Goal: Use online tool/utility: Utilize a website feature to perform a specific function

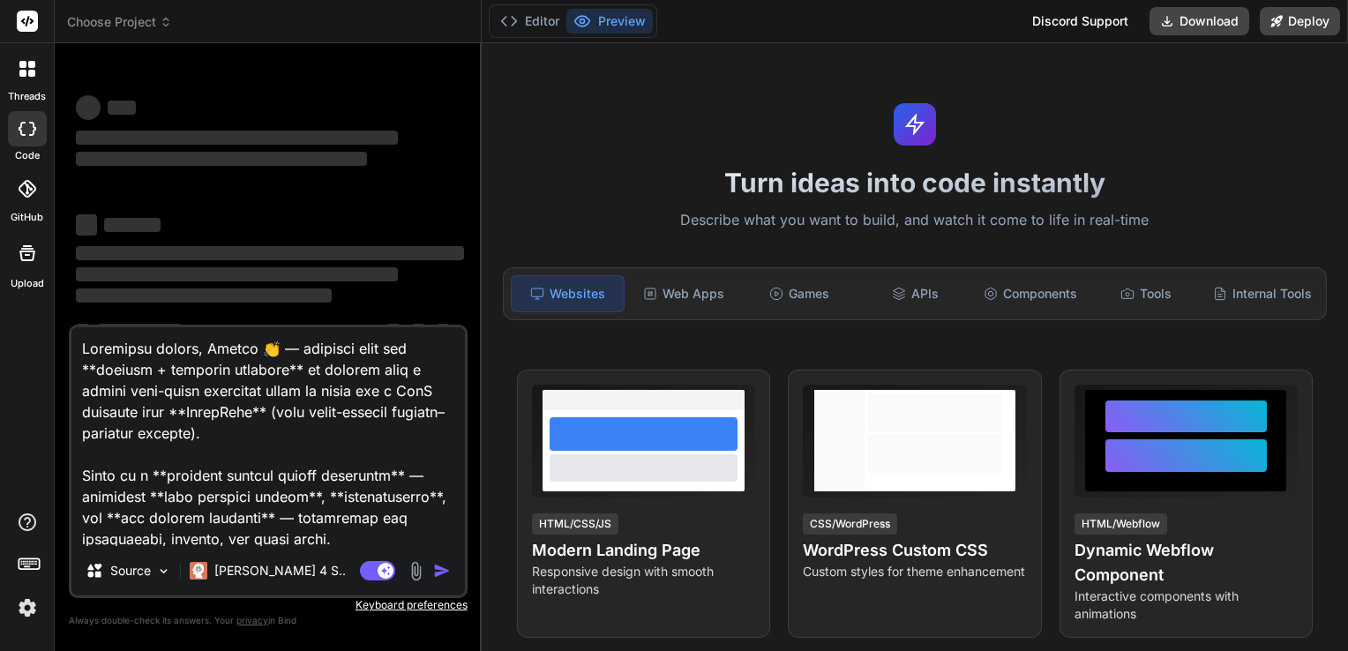
type textarea "x"
click at [258, 460] on textarea at bounding box center [267, 436] width 393 height 219
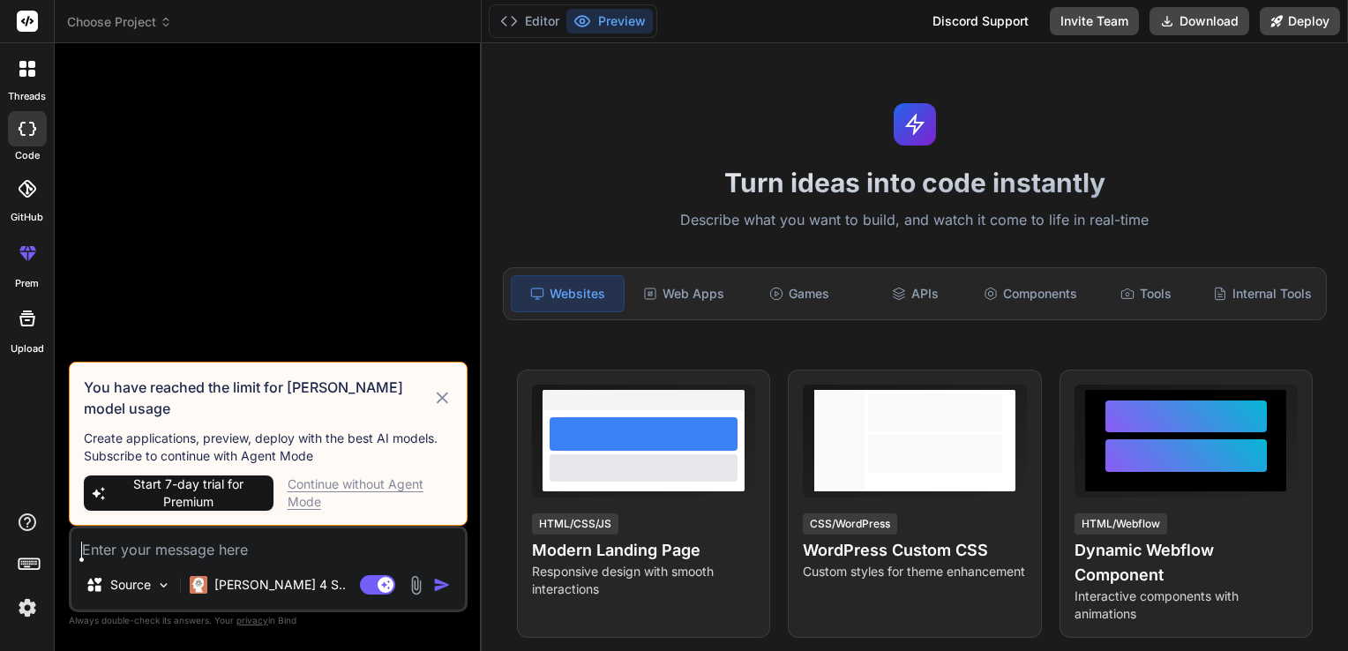
type textarea "x"
click at [295, 481] on div "Continue without Agent Mode" at bounding box center [370, 492] width 165 height 35
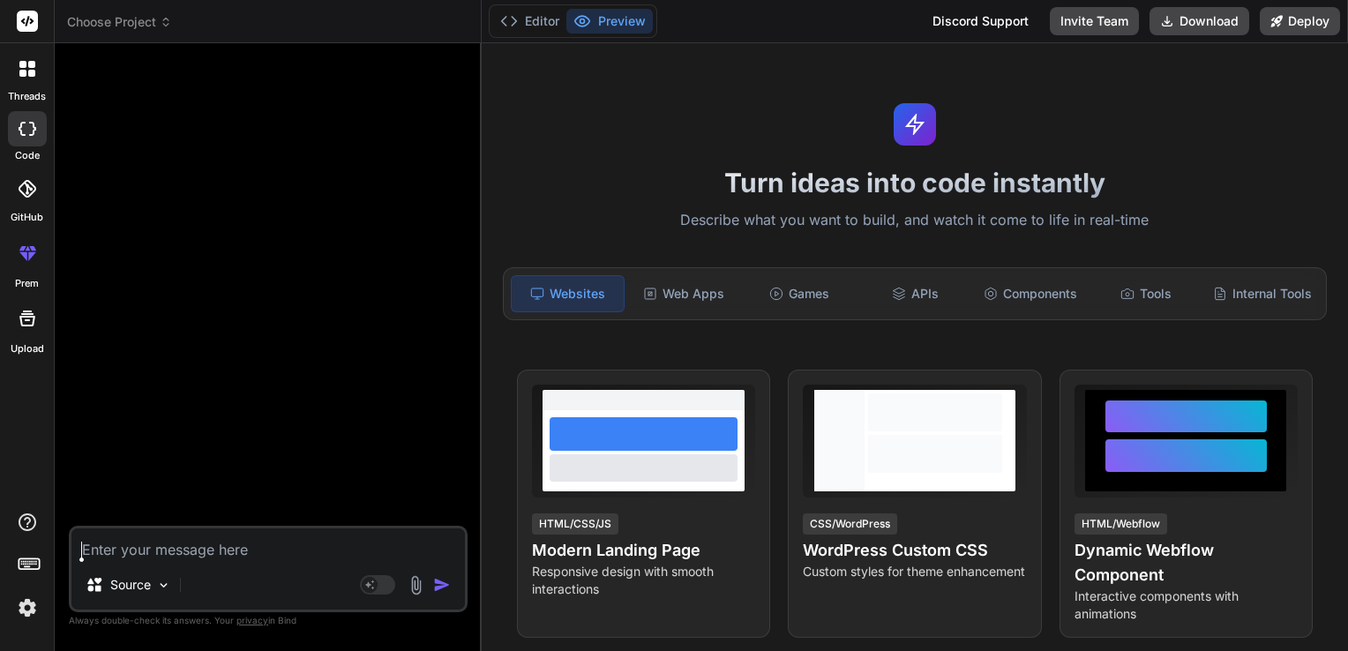
click at [205, 548] on textarea at bounding box center [267, 544] width 393 height 32
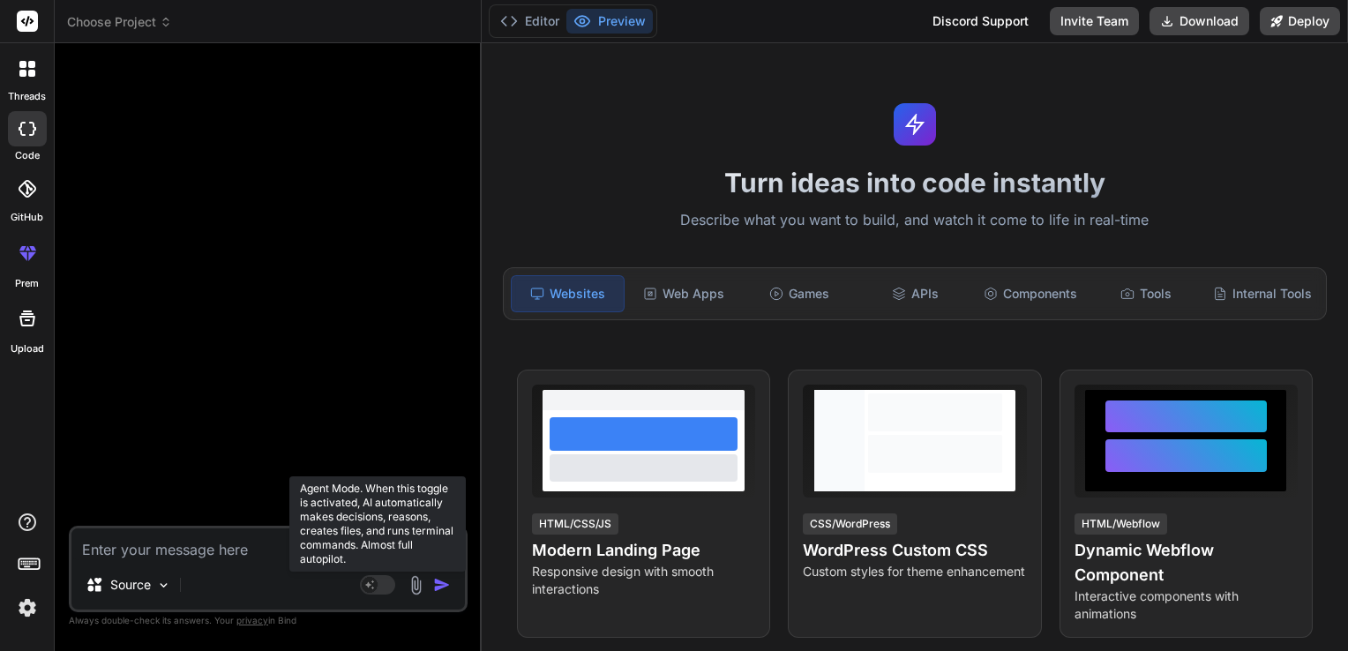
click at [368, 589] on rect at bounding box center [370, 585] width 16 height 16
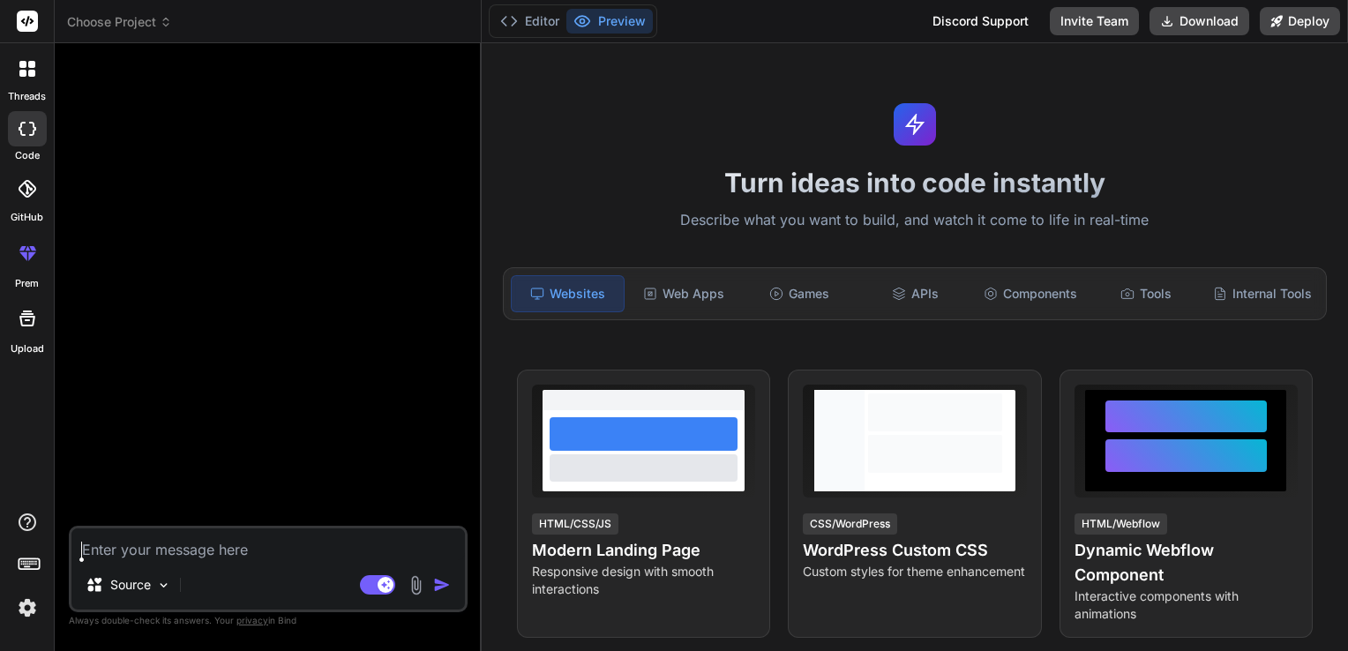
click at [221, 556] on textarea at bounding box center [267, 544] width 393 height 32
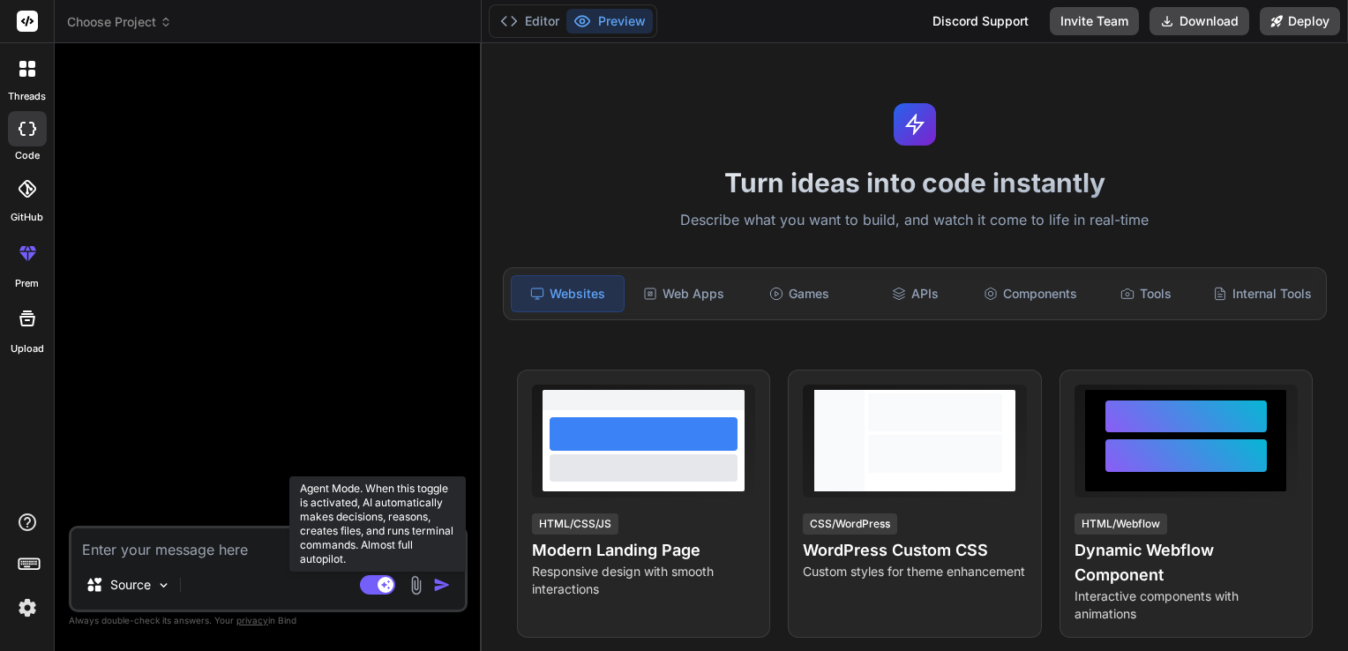
click at [363, 587] on rect at bounding box center [377, 584] width 35 height 19
click at [363, 587] on rect at bounding box center [370, 585] width 16 height 16
click at [377, 577] on rect at bounding box center [377, 584] width 35 height 19
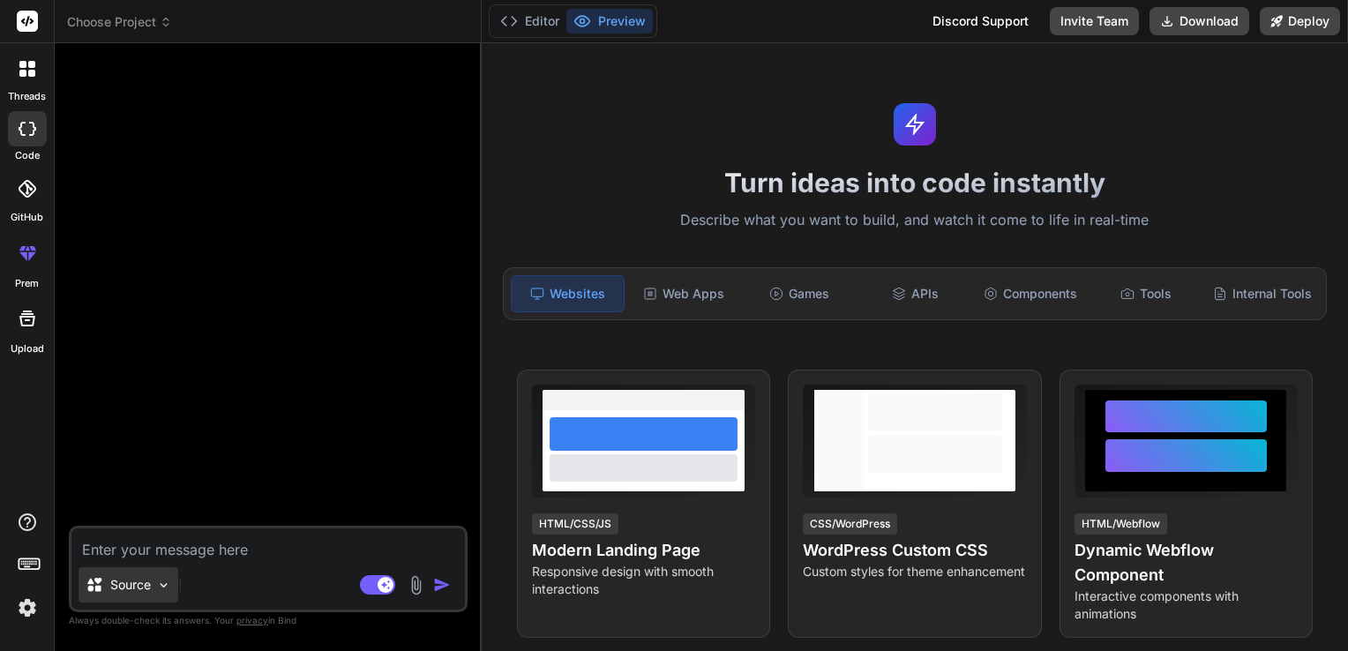
click at [159, 575] on div "Source" at bounding box center [129, 584] width 100 height 35
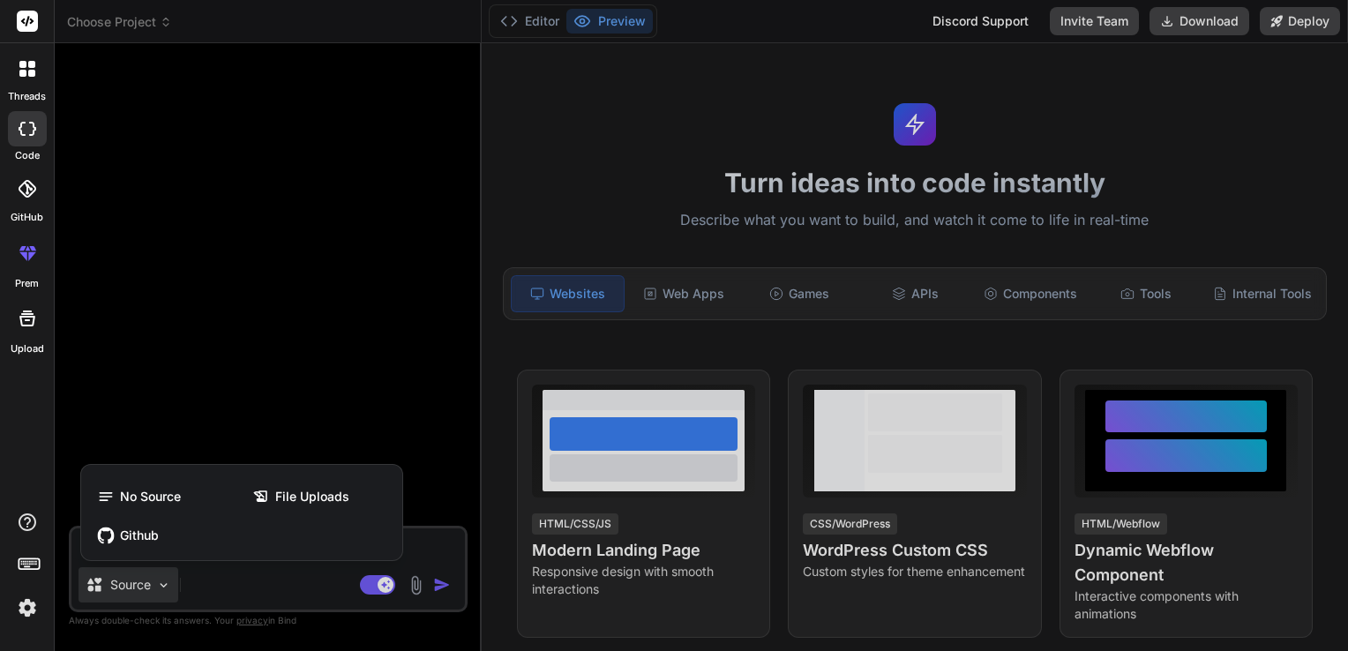
click at [416, 541] on div at bounding box center [674, 325] width 1348 height 651
type textarea "x"
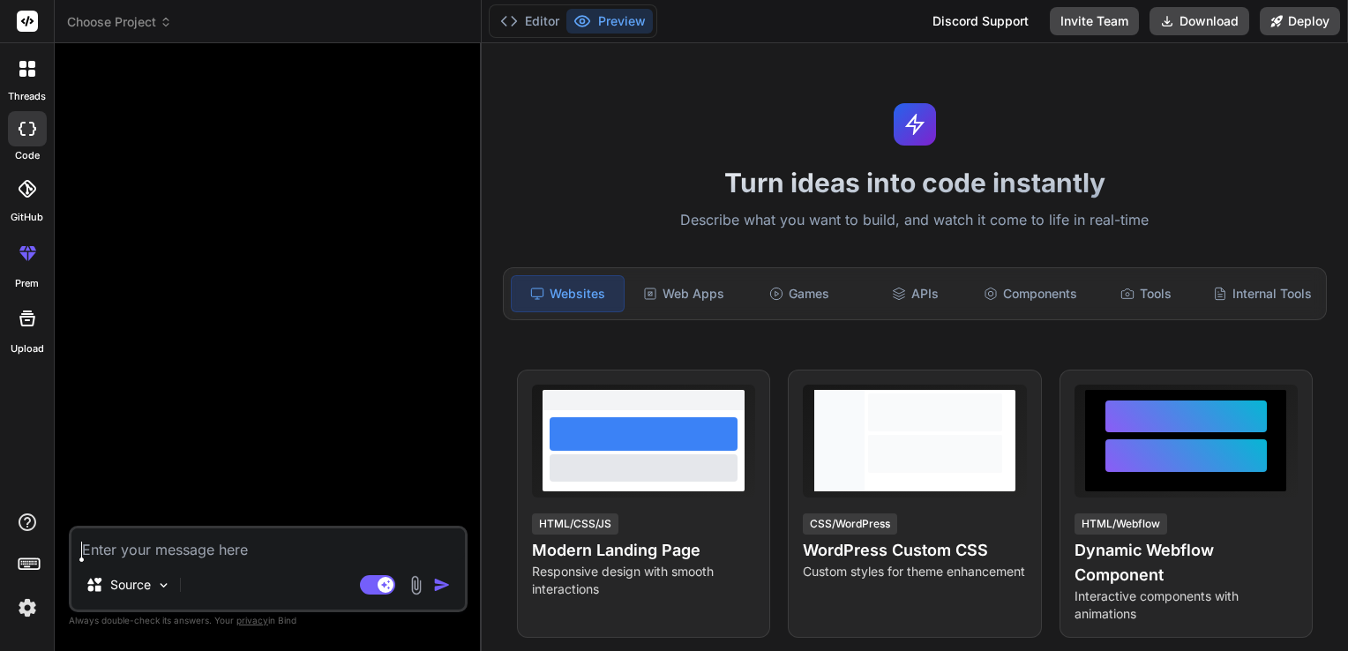
click at [416, 541] on textarea at bounding box center [267, 544] width 393 height 32
type textarea "g"
type textarea "x"
type textarea "h"
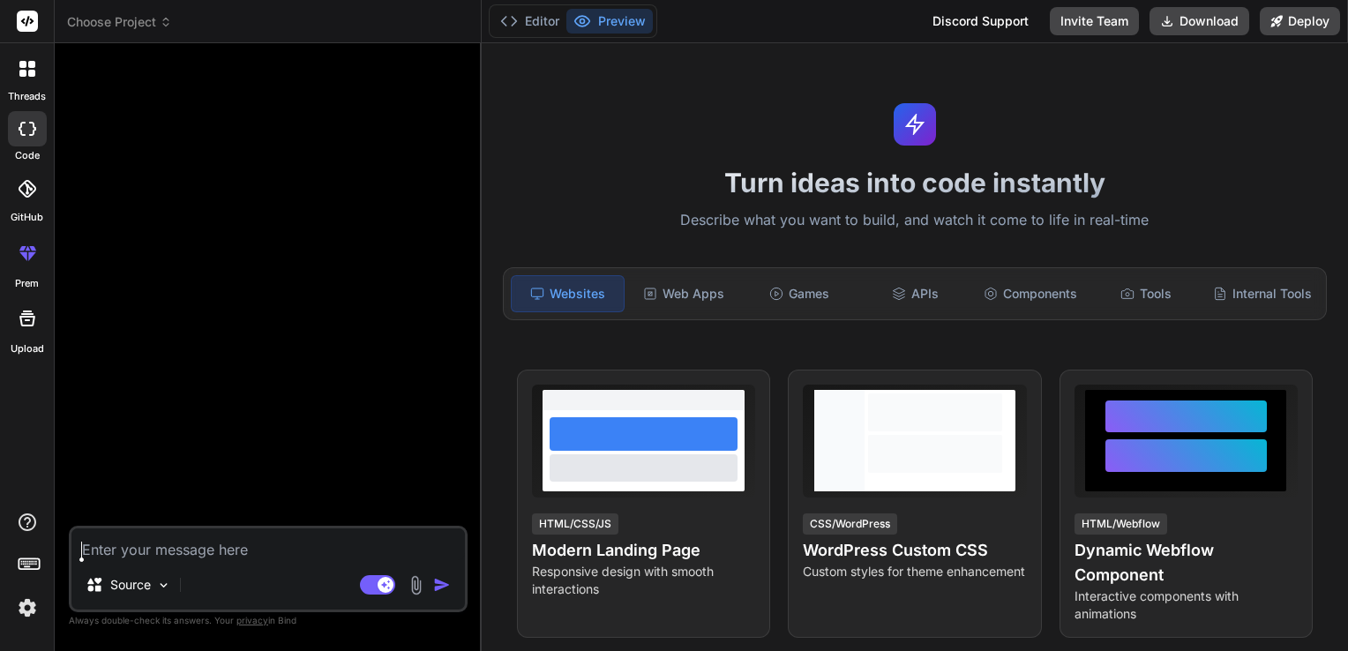
type textarea "x"
type textarea "hy"
type textarea "x"
click at [207, 355] on div "You hy Bind AI Hello! How can I assist you today?" at bounding box center [269, 291] width 395 height 468
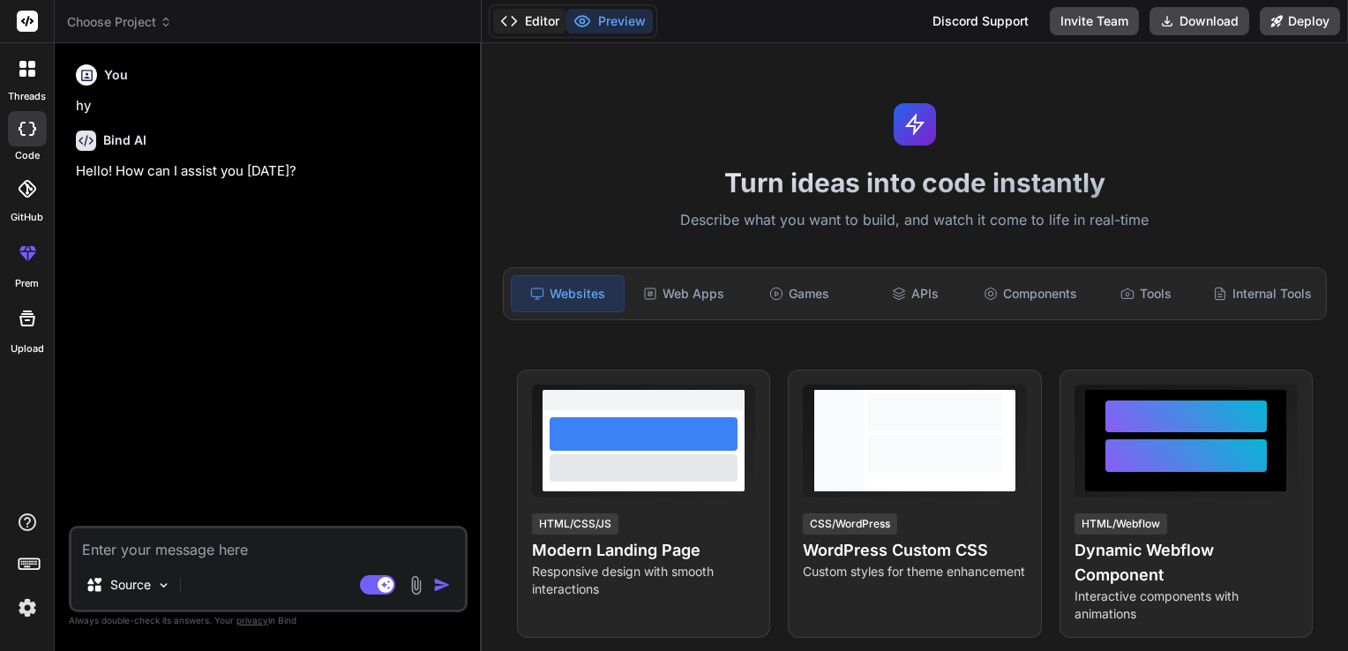
click at [521, 26] on button "Editor" at bounding box center [529, 21] width 73 height 25
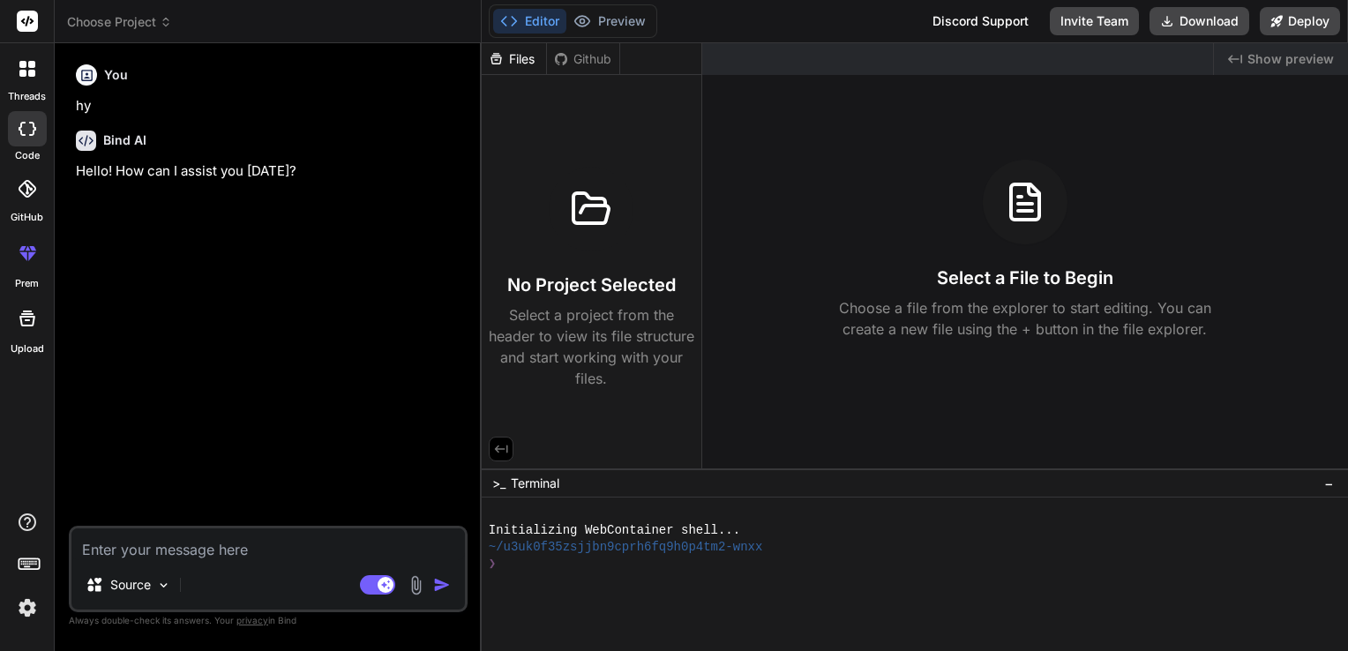
click at [26, 320] on icon at bounding box center [27, 318] width 16 height 16
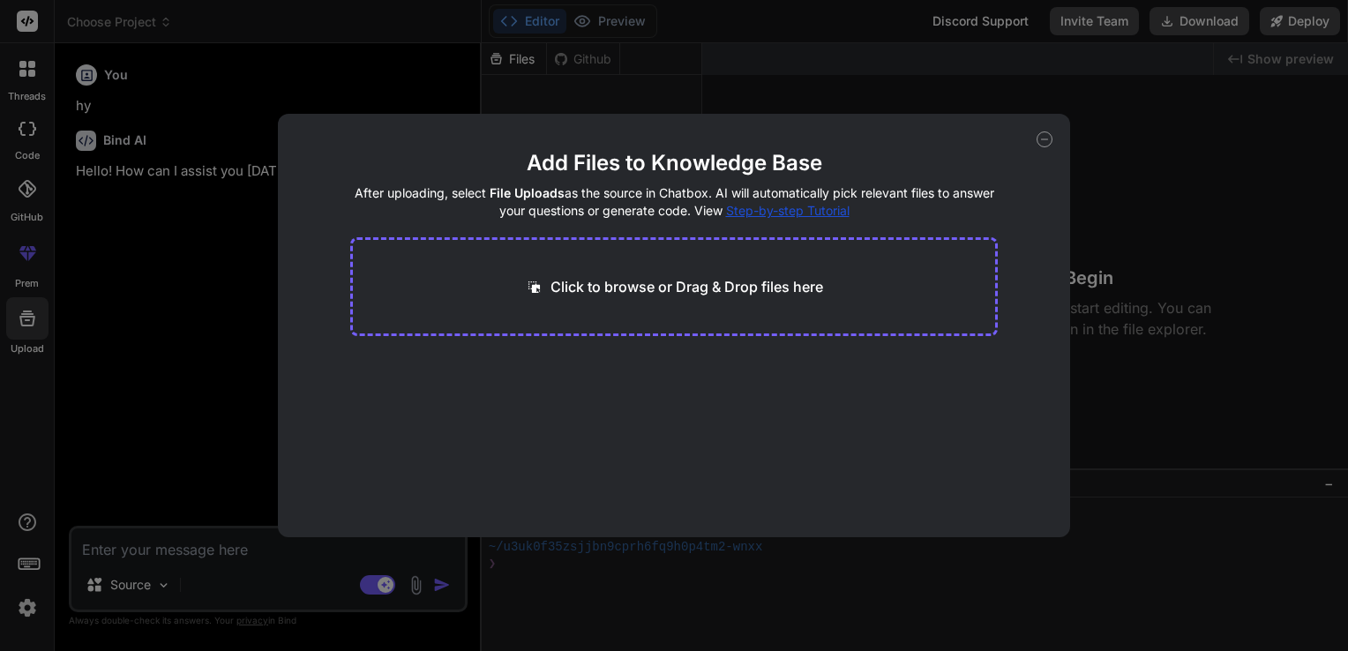
click at [1051, 141] on icon at bounding box center [1044, 139] width 16 height 16
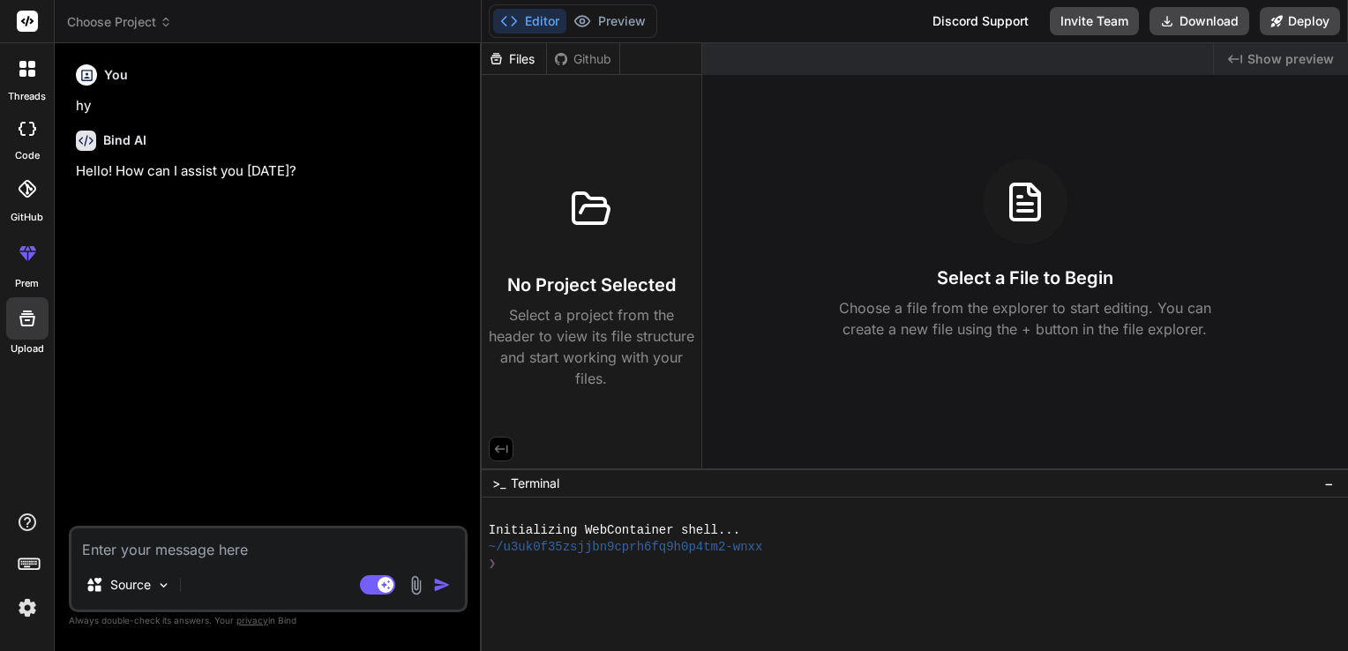
click at [102, 23] on span "Choose Project" at bounding box center [119, 22] width 105 height 18
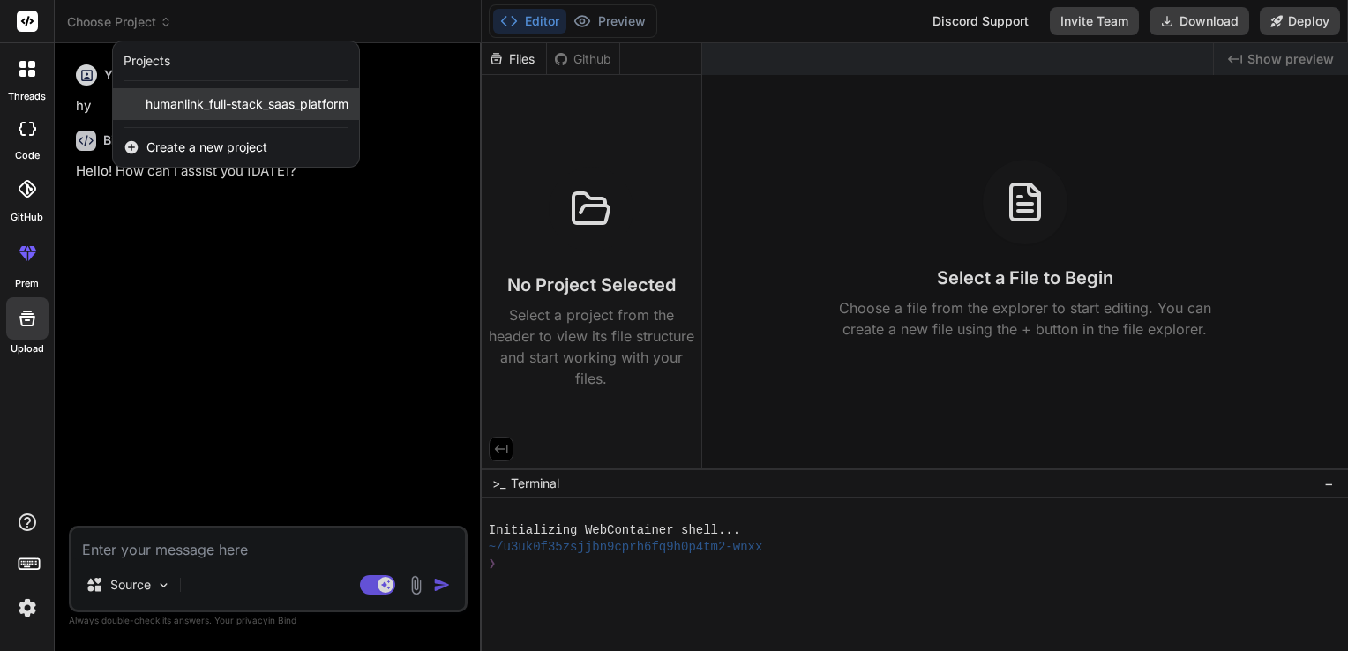
click at [151, 89] on div "humanlink_full-stack_saas_platform" at bounding box center [236, 104] width 246 height 32
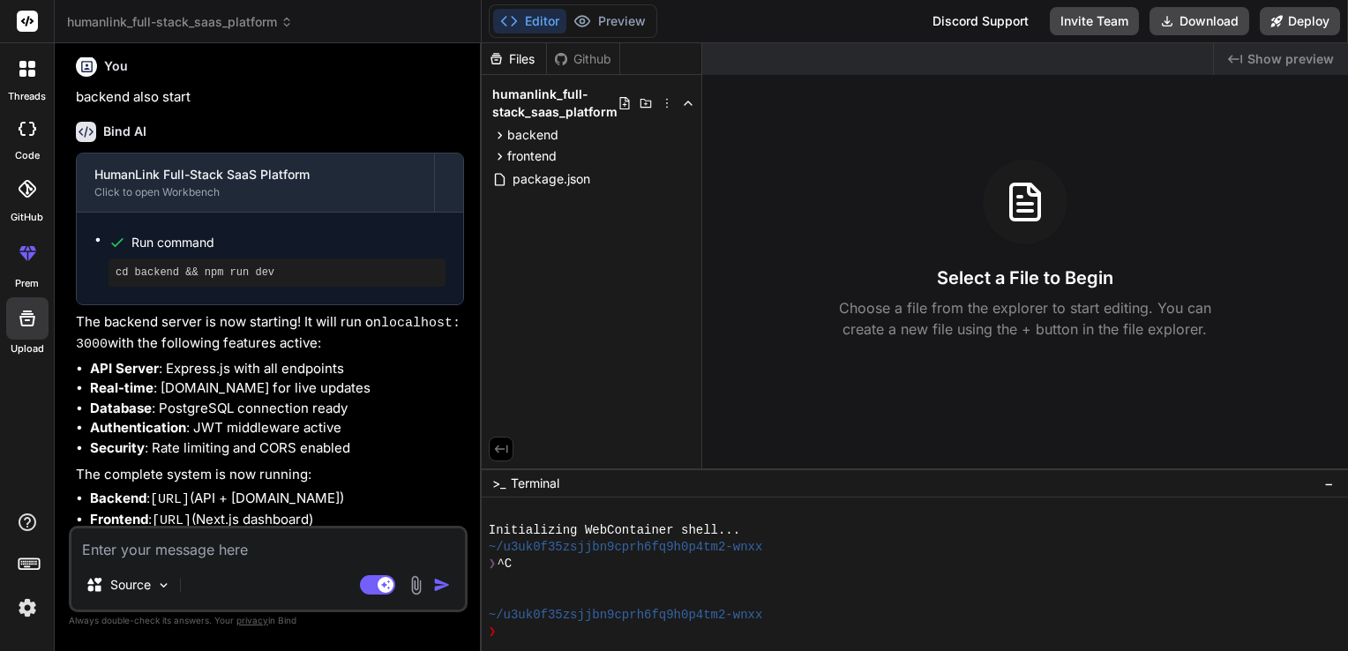
scroll to position [85, 0]
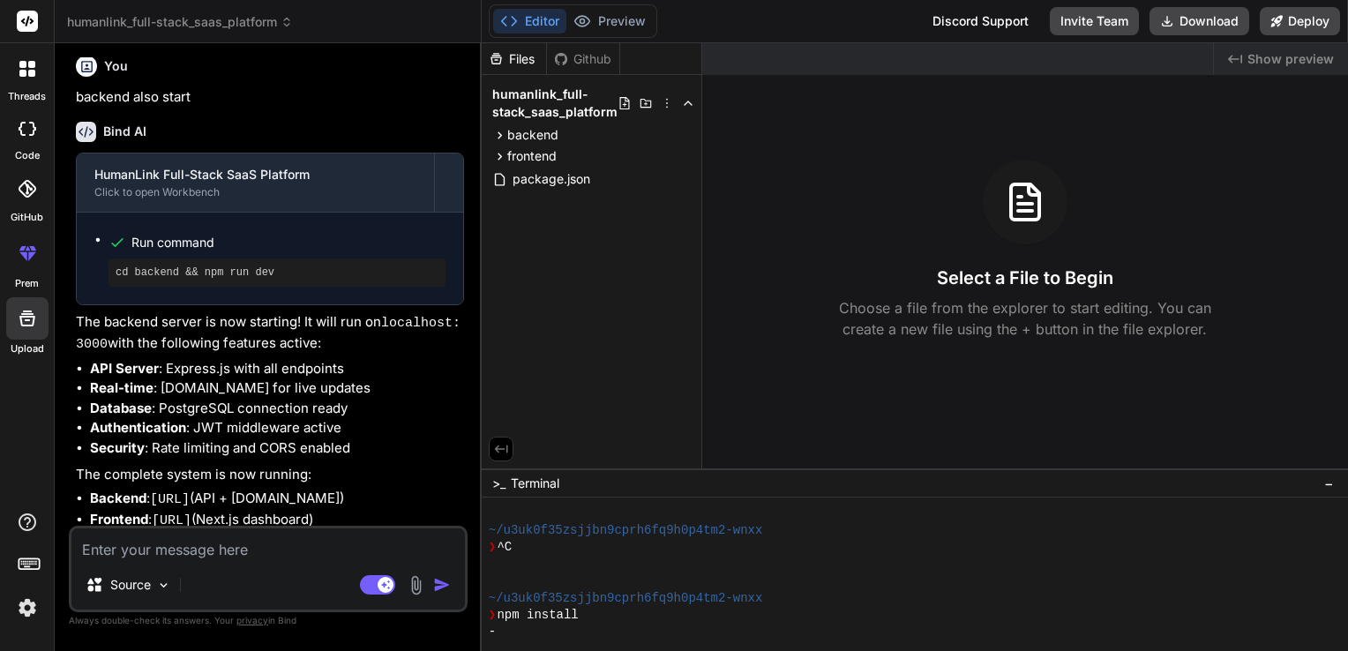
click at [187, 559] on textarea at bounding box center [267, 544] width 393 height 32
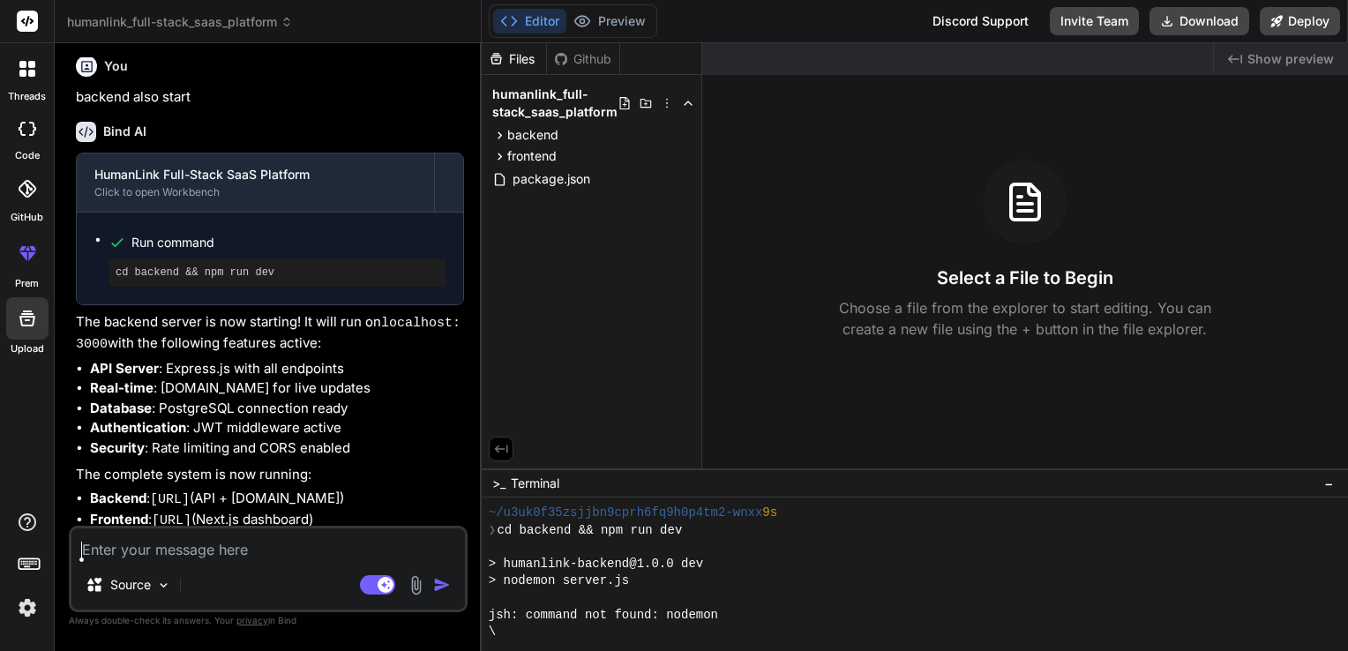
scroll to position [339, 0]
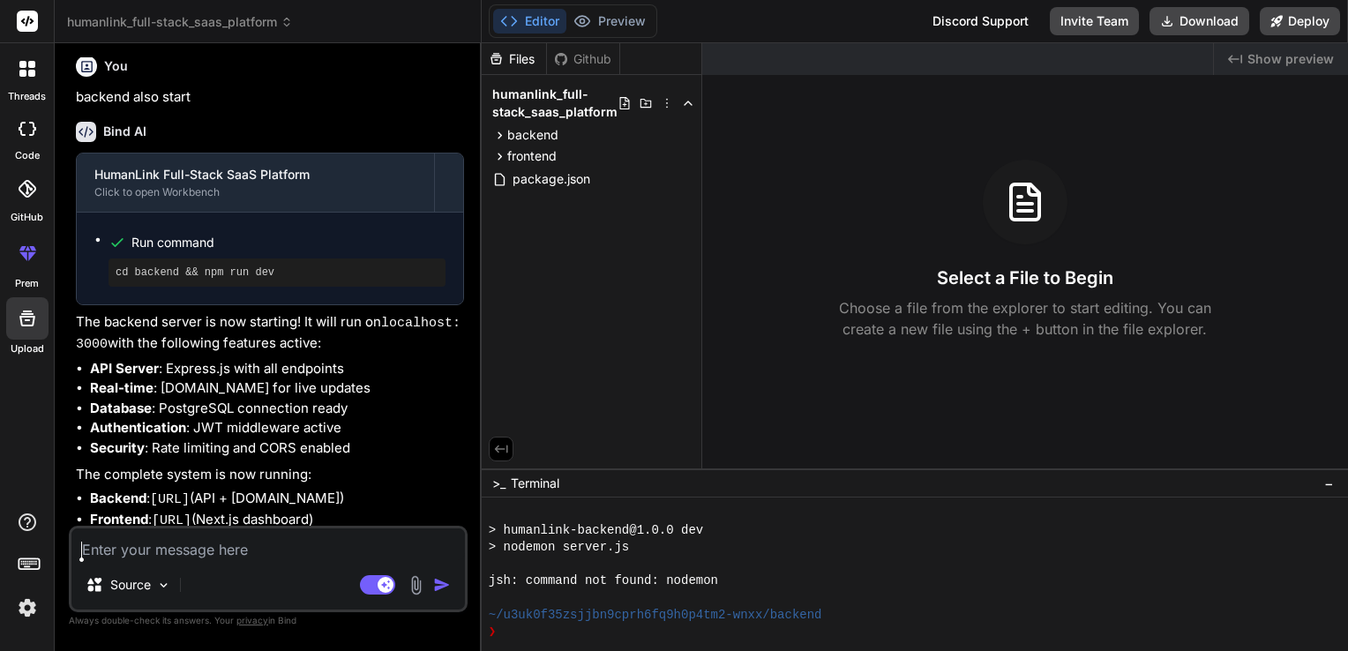
type textarea "x"
click at [243, 561] on div "Source Agent Mode. When this toggle is activated, AI automatically makes decisi…" at bounding box center [268, 569] width 399 height 86
